Goal: Check status

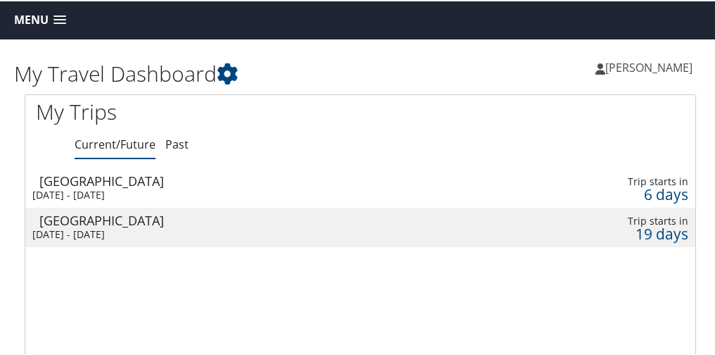
scroll to position [7, 0]
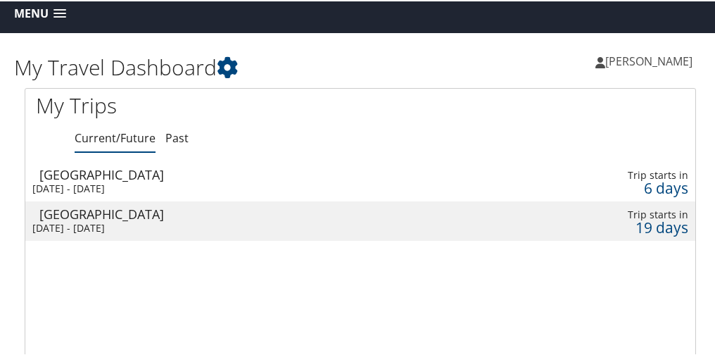
click at [169, 182] on div "[DATE] - [DATE]" at bounding box center [245, 187] width 427 height 13
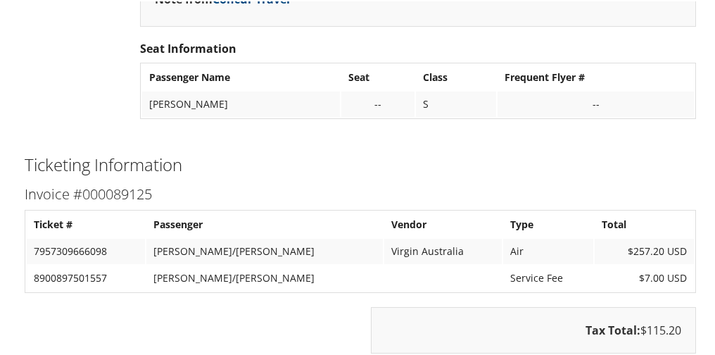
scroll to position [775, 0]
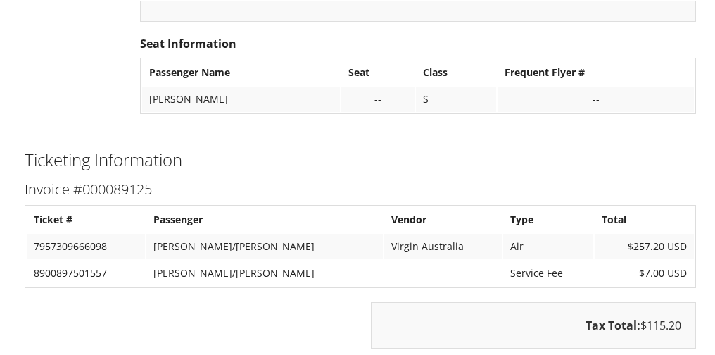
click at [265, 160] on h2 "Ticketing Information" at bounding box center [361, 158] width 672 height 24
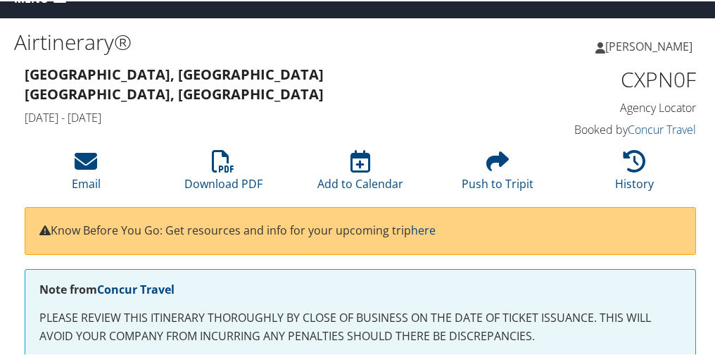
scroll to position [30, 0]
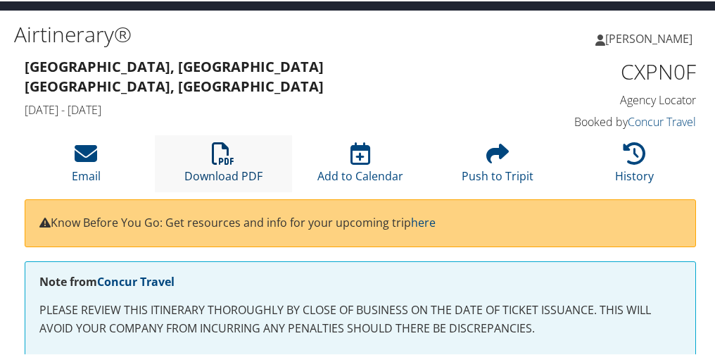
click at [218, 165] on link "Download PDF" at bounding box center [223, 166] width 78 height 34
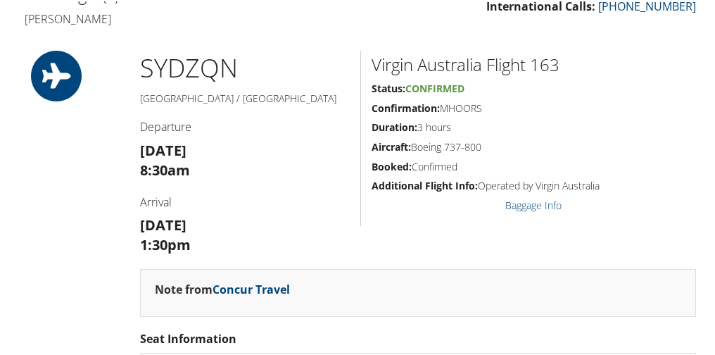
scroll to position [482, 0]
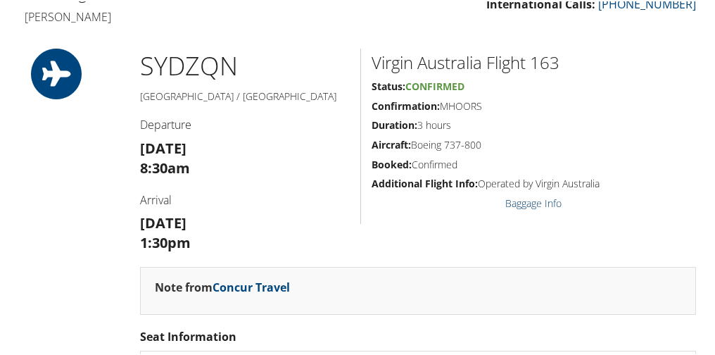
click at [531, 195] on link "Baggage Info" at bounding box center [533, 201] width 56 height 13
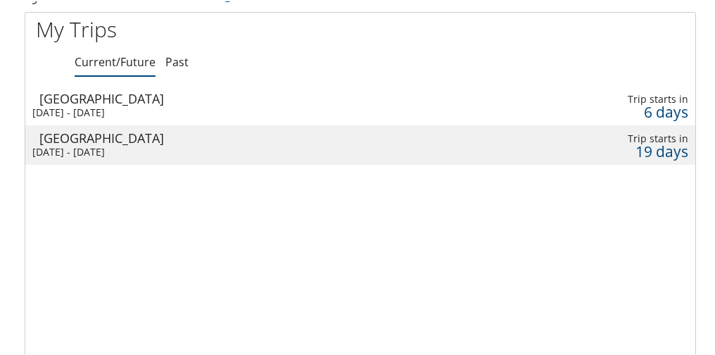
scroll to position [96, 0]
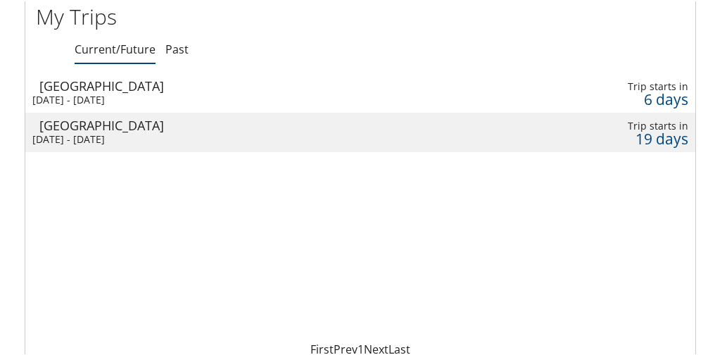
click at [247, 96] on div "[DATE] - [DATE]" at bounding box center [245, 98] width 427 height 13
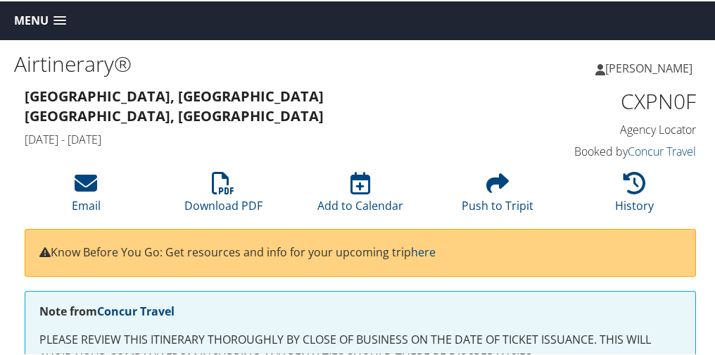
click at [60, 20] on span at bounding box center [60, 20] width 13 height 10
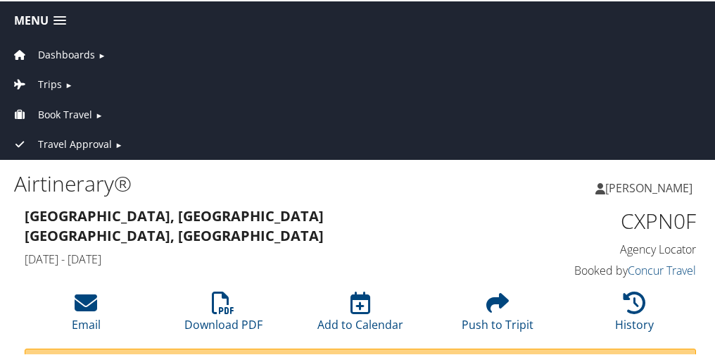
click at [276, 258] on div "Sydney, Australia Queenstown, New Zealand Tue 16 Sep 2025 - Tue 16 Sep 2025 CXP…" at bounding box center [360, 243] width 693 height 80
